Goal: Task Accomplishment & Management: Manage account settings

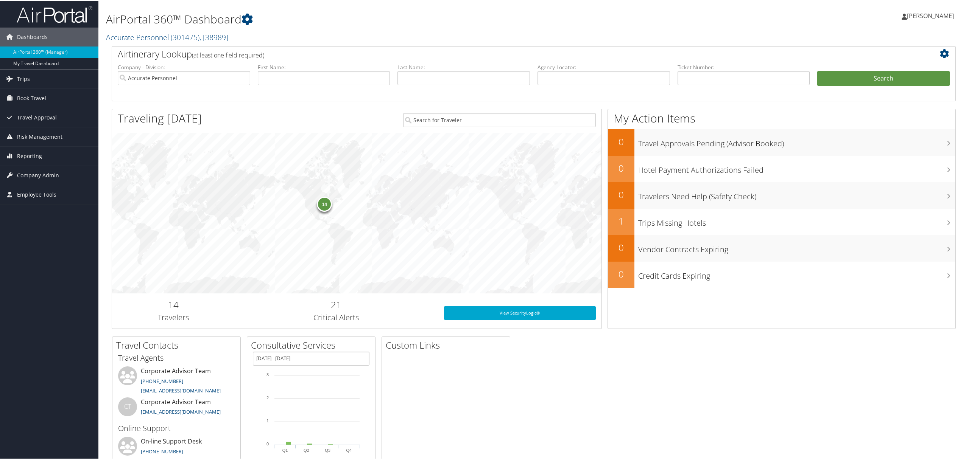
click at [918, 14] on span "[PERSON_NAME]" at bounding box center [930, 15] width 47 height 8
click at [880, 61] on link "View Travel Profile" at bounding box center [910, 67] width 84 height 13
click at [929, 11] on span "[PERSON_NAME]" at bounding box center [930, 15] width 47 height 8
click at [885, 64] on link "View Travel Profile" at bounding box center [910, 67] width 84 height 13
